Goal: Task Accomplishment & Management: Manage account settings

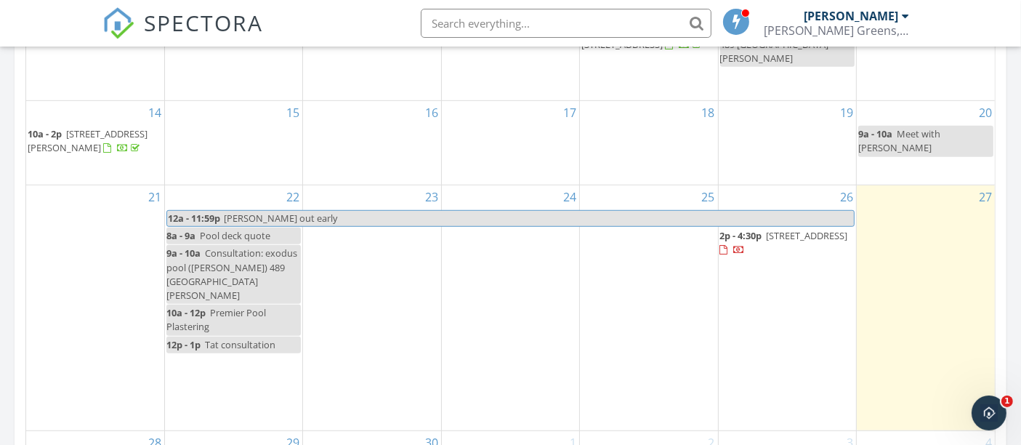
scroll to position [969, 0]
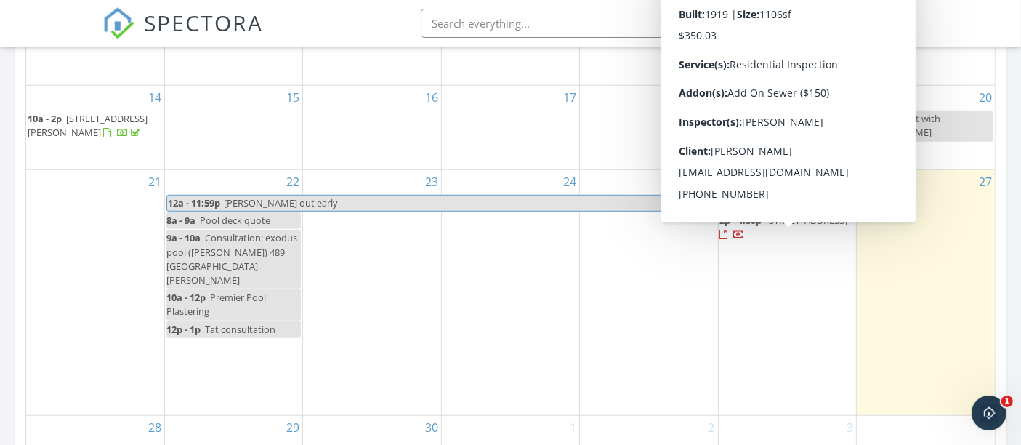
click at [792, 227] on span "6256 Friends Ave, Whittier 90601" at bounding box center [807, 220] width 81 height 13
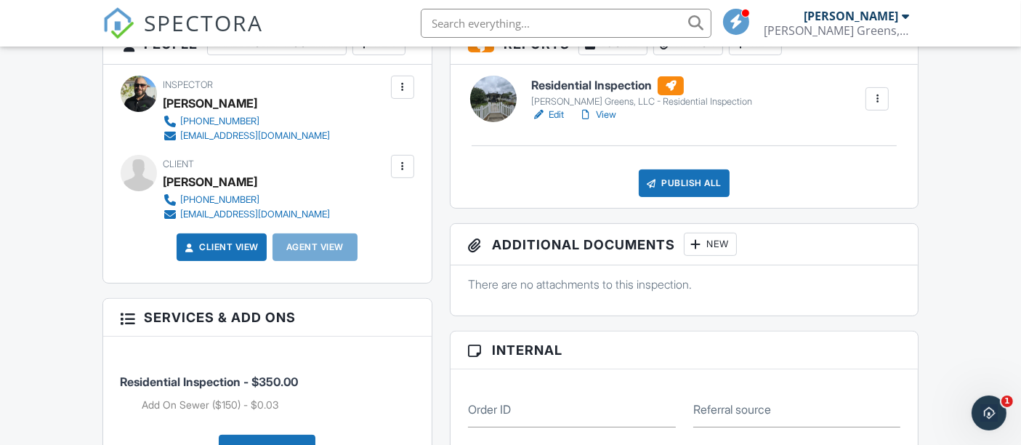
click at [555, 113] on link "Edit" at bounding box center [547, 115] width 33 height 15
click at [405, 178] on div at bounding box center [402, 166] width 23 height 23
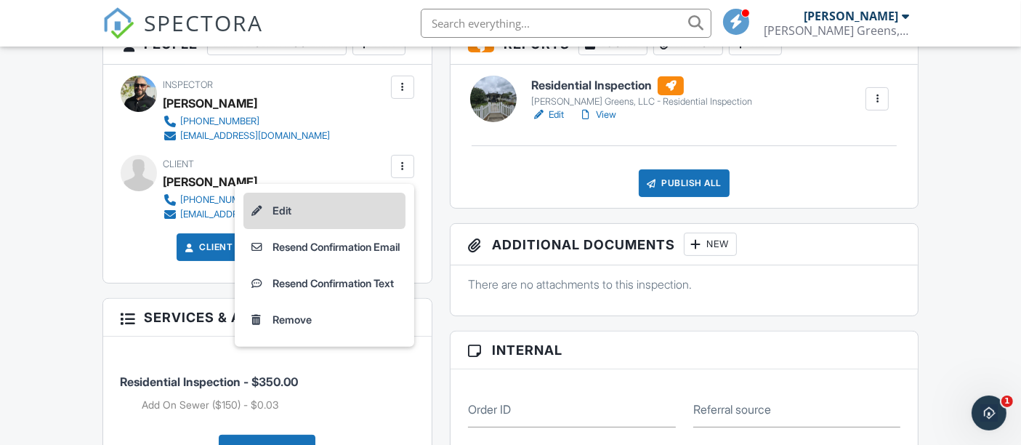
click at [348, 229] on li "Edit" at bounding box center [325, 211] width 162 height 36
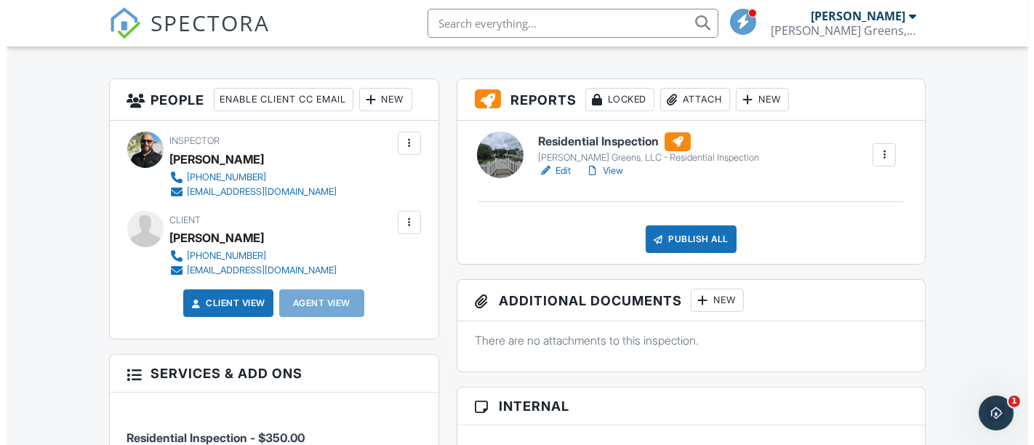
scroll to position [323, 0]
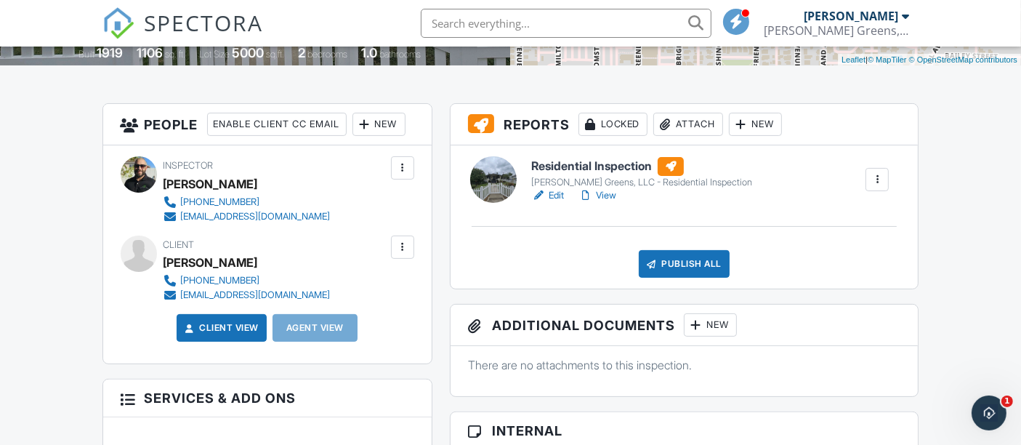
click at [353, 136] on div "New" at bounding box center [379, 124] width 53 height 23
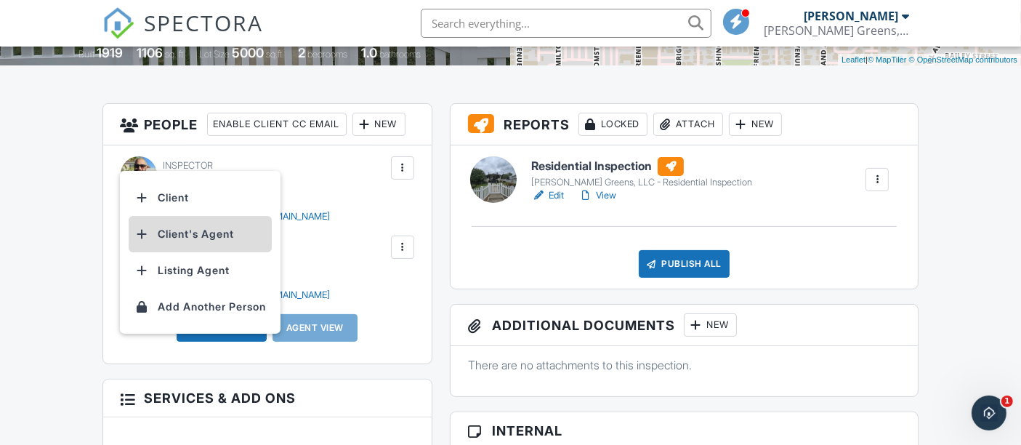
click at [221, 227] on li "Client's Agent" at bounding box center [200, 234] width 143 height 36
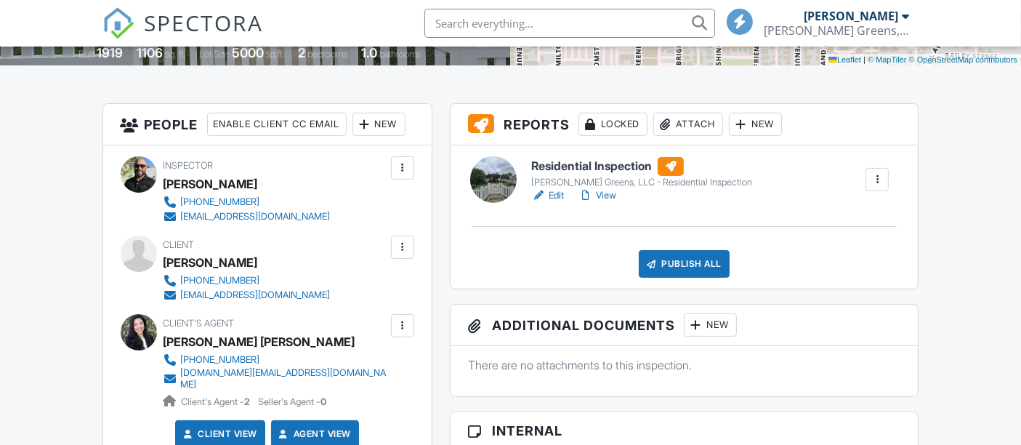
scroll to position [323, 0]
click at [553, 194] on link "Edit" at bounding box center [547, 195] width 33 height 15
